Goal: Navigation & Orientation: Understand site structure

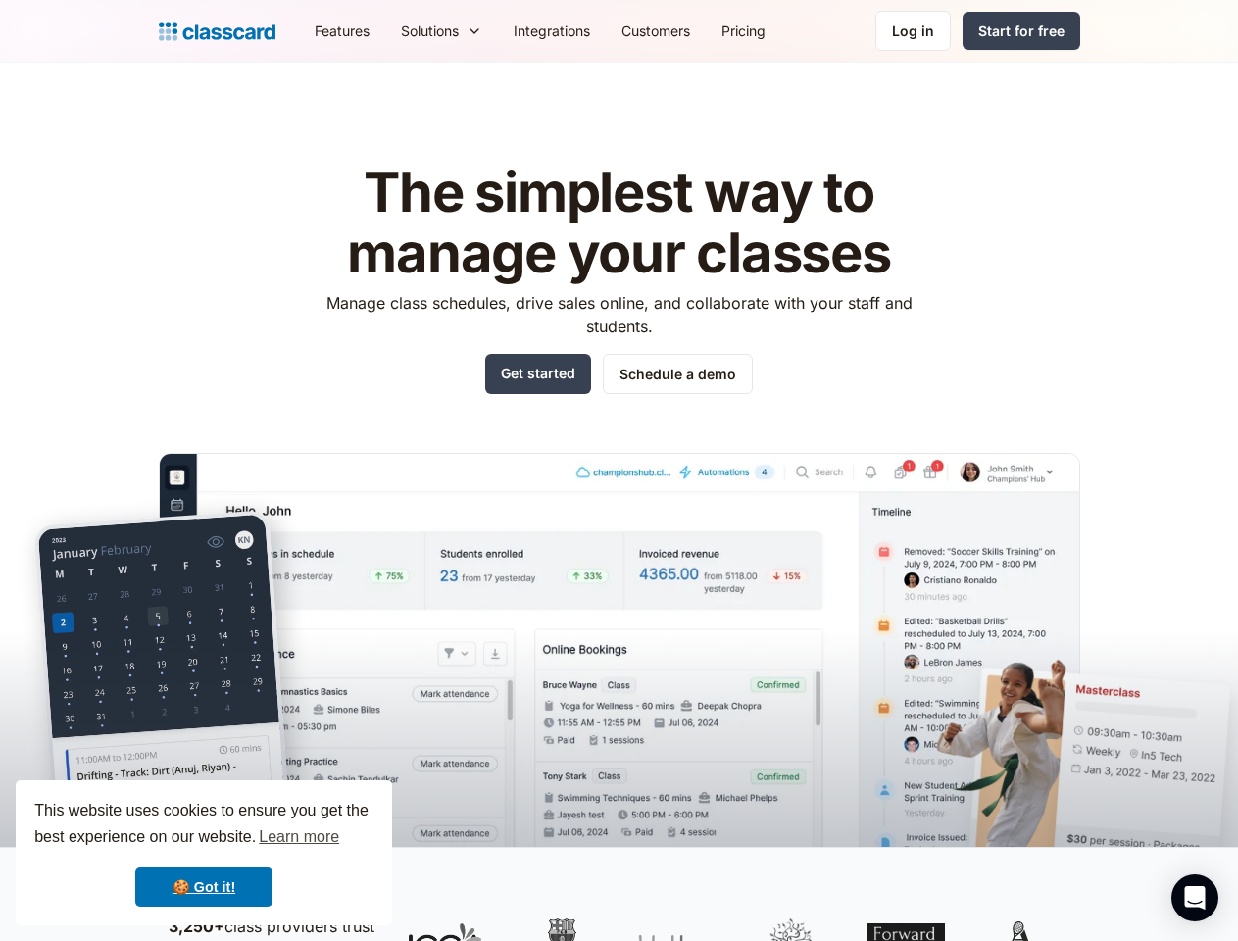
click at [618, 470] on img at bounding box center [619, 679] width 921 height 452
click at [204, 853] on div "This website uses cookies to ensure you get the best experience on our website.…" at bounding box center [204, 852] width 376 height 145
click at [689, 30] on nav "Features Resources Blog The latest industry news, updates and info. Customer st…" at bounding box center [689, 31] width 781 height 44
click at [385, 30] on div "Solutions Sports academy Swim school Dance studio Gymnastics Music school Marti…" at bounding box center [441, 31] width 113 height 44
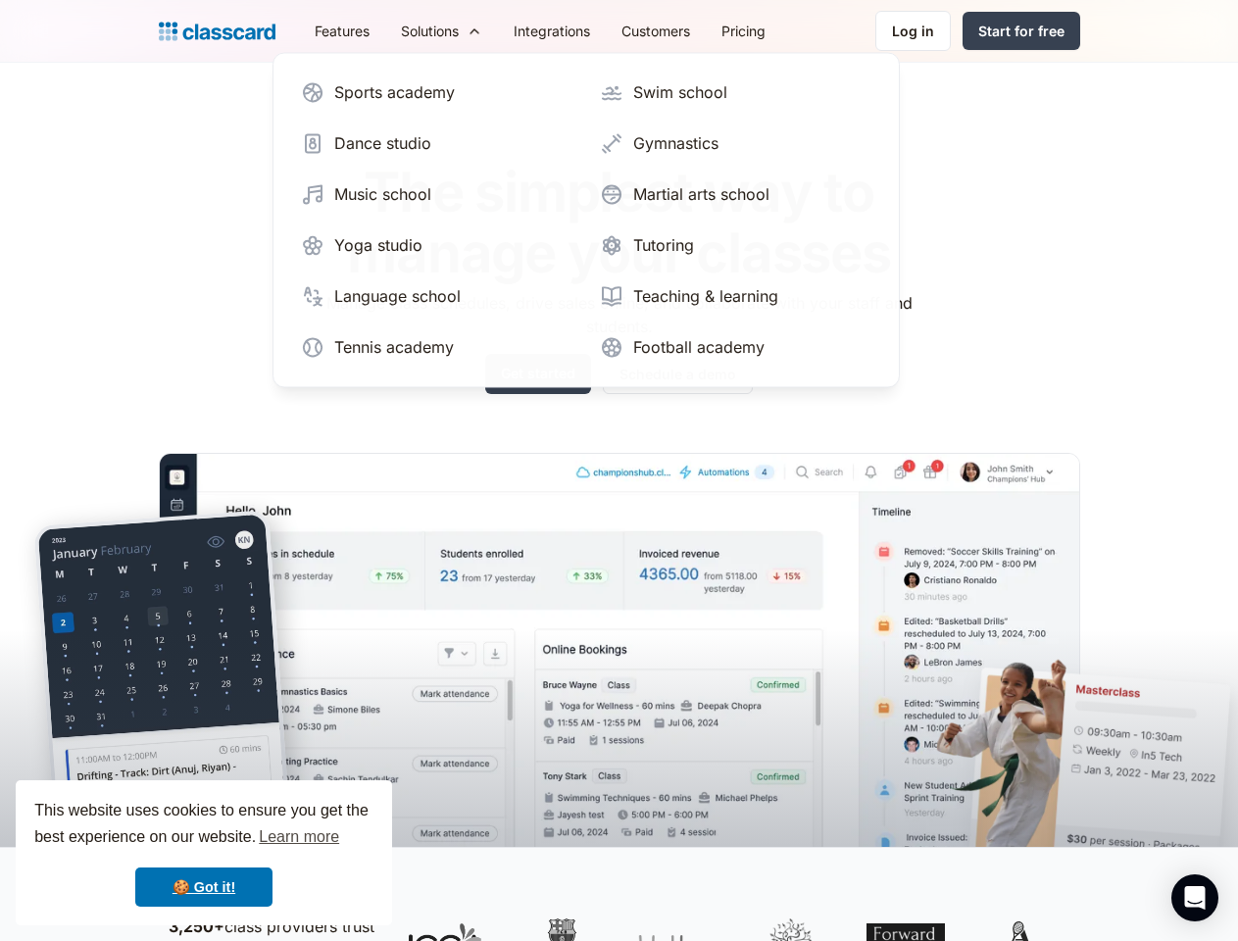
click at [1195, 898] on icon "Open Intercom Messenger" at bounding box center [1195, 898] width 21 height 24
